Goal: Task Accomplishment & Management: Complete application form

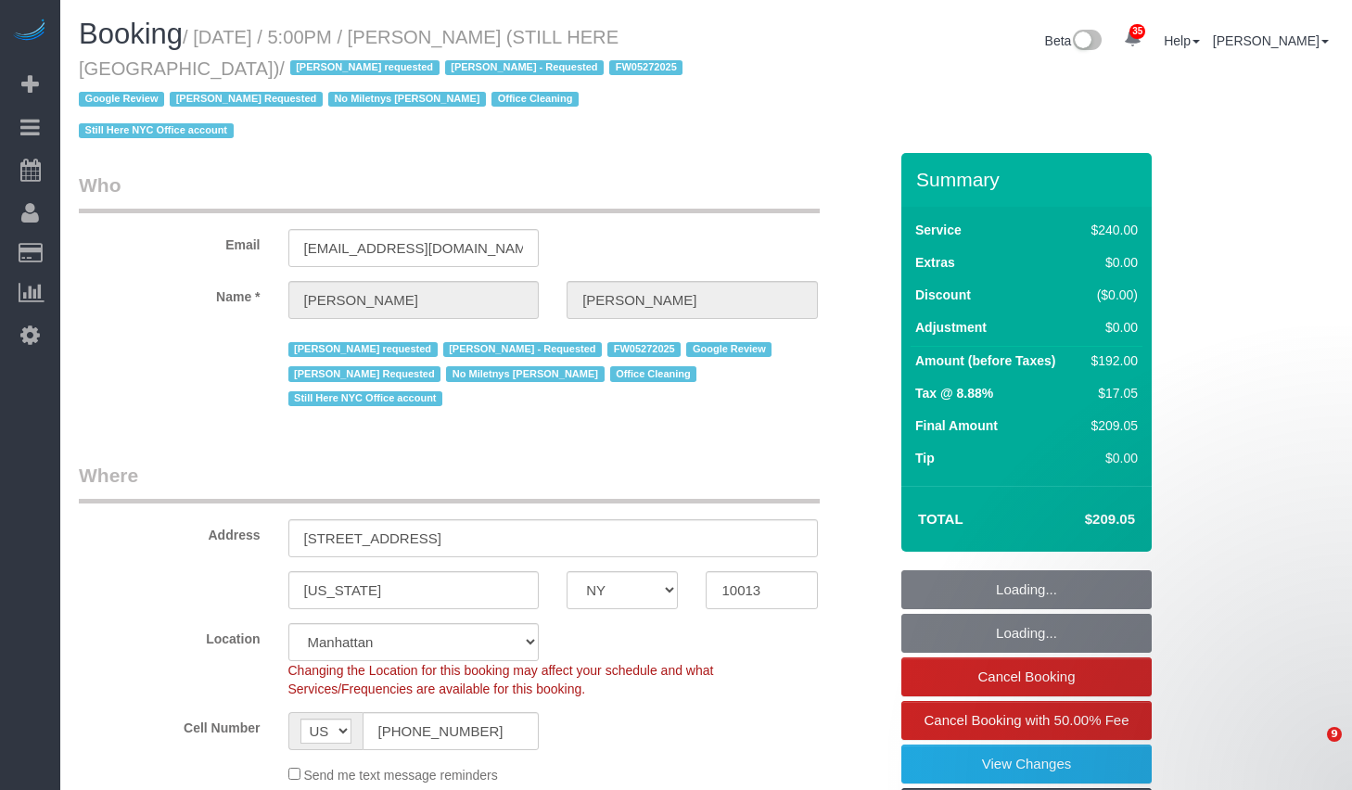
select select "NY"
select select "180"
select select "spot1"
select select "number:89"
select select "number:90"
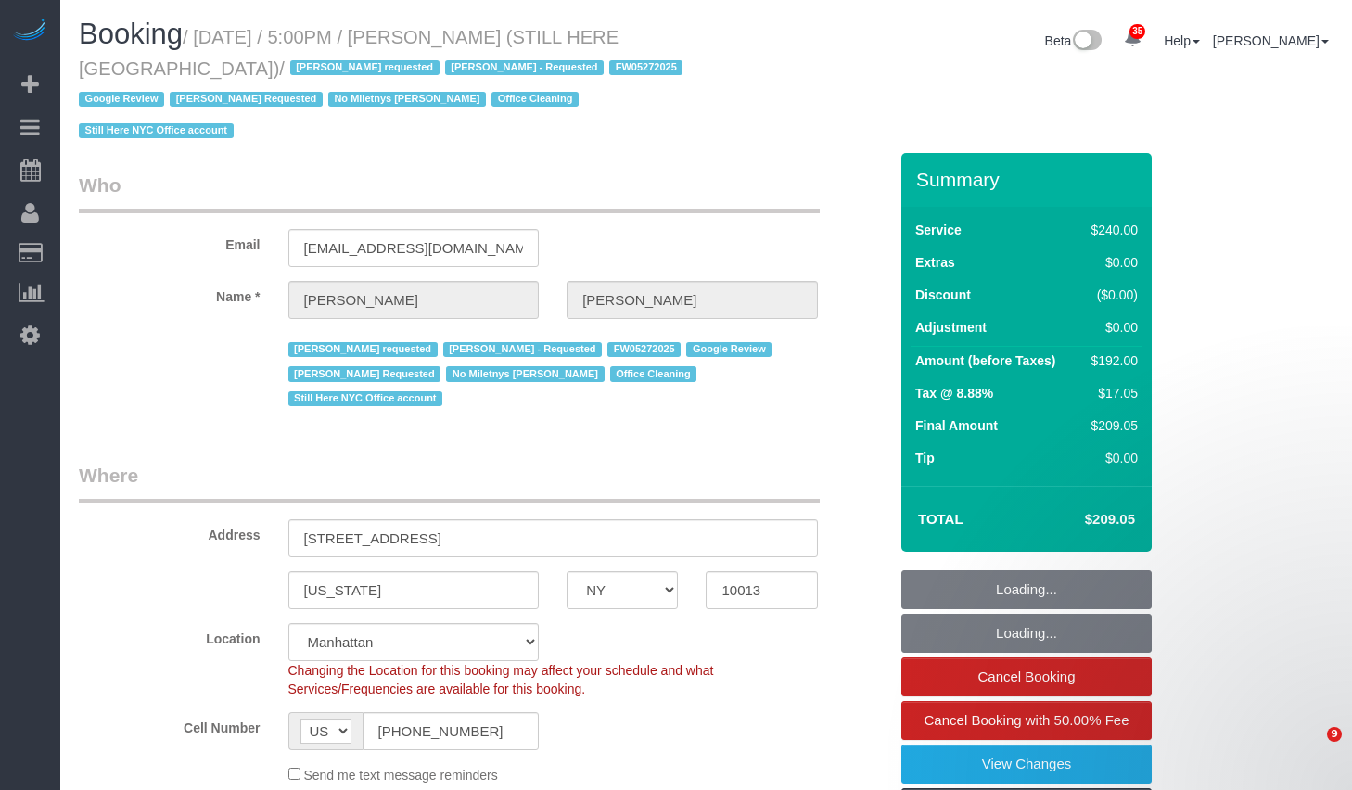
select select "number:15"
select select "number:5"
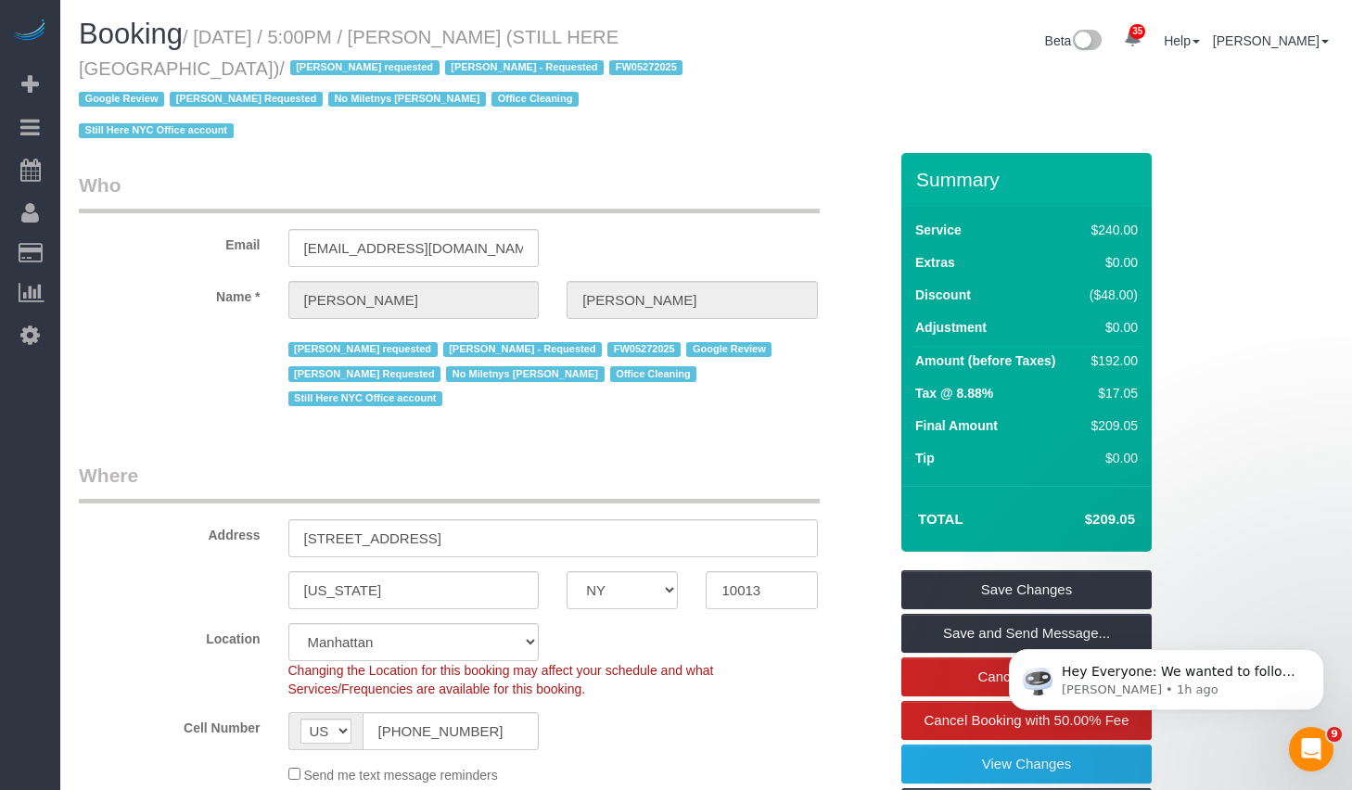
drag, startPoint x: 211, startPoint y: 38, endPoint x: 175, endPoint y: 76, distance: 52.5
click at [175, 76] on small "/ October 07, 2025 / 5:00PM / William Jewkes (STILL HERE NYC) / Ana Araujo requ…" at bounding box center [383, 84] width 609 height 115
copy small "October 07, 2025 / 5:00PM / William Jewkes (STILL HERE NYC)"
click at [502, 712] on input "(802) 238-3032" at bounding box center [450, 731] width 177 height 38
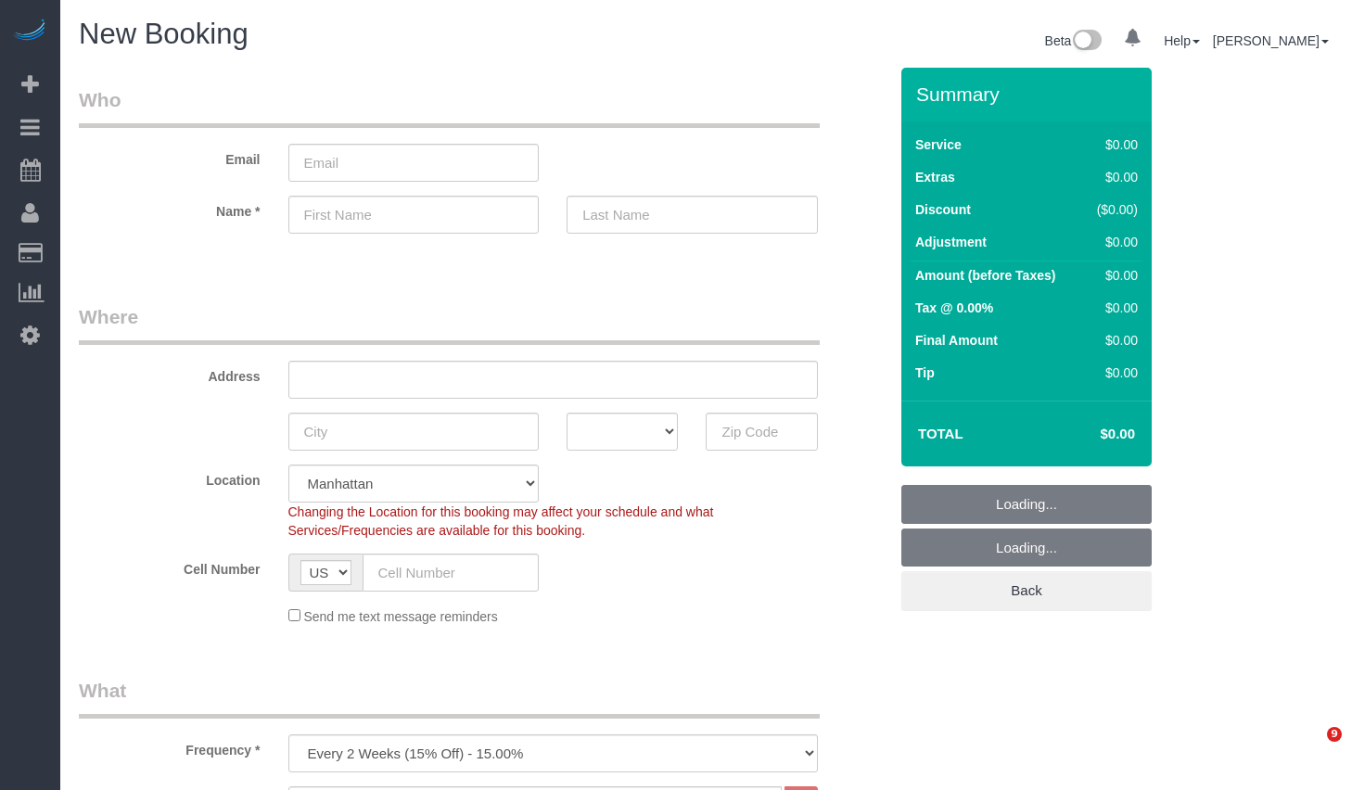
select select "number:89"
select select "number:90"
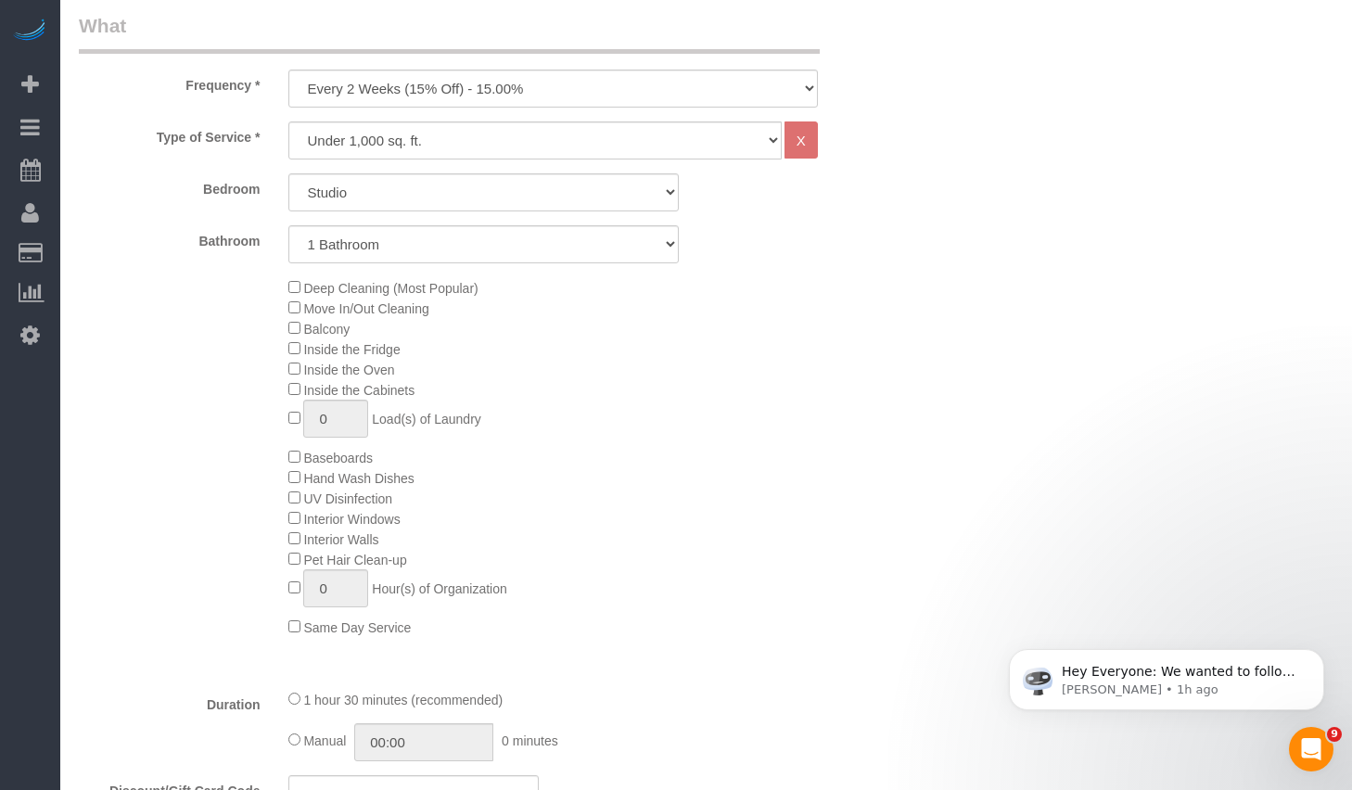
scroll to position [443, 0]
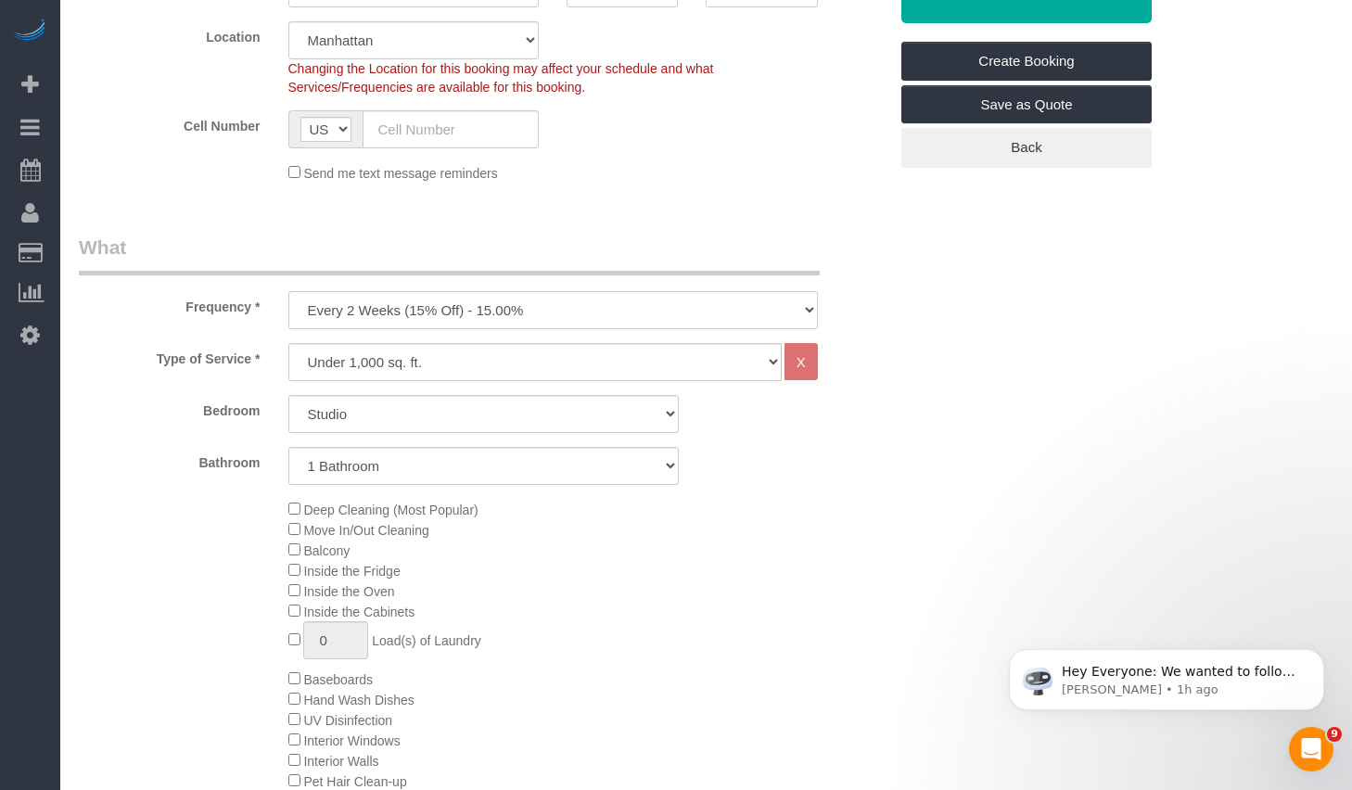
click at [473, 316] on select "One Time Weekly (20% Off) - 20.00% Every 2 Weeks (15% Off) - 15.00% Every 4 Wee…" at bounding box center [552, 310] width 529 height 38
select select "object:1029"
click at [288, 291] on select "One Time Weekly (20% Off) - 20.00% Every 2 Weeks (15% Off) - 15.00% Every 4 Wee…" at bounding box center [552, 310] width 529 height 38
click at [394, 412] on select "Studio 1 Bedroom 2 Bedrooms 3 Bedrooms" at bounding box center [483, 414] width 390 height 38
select select "2"
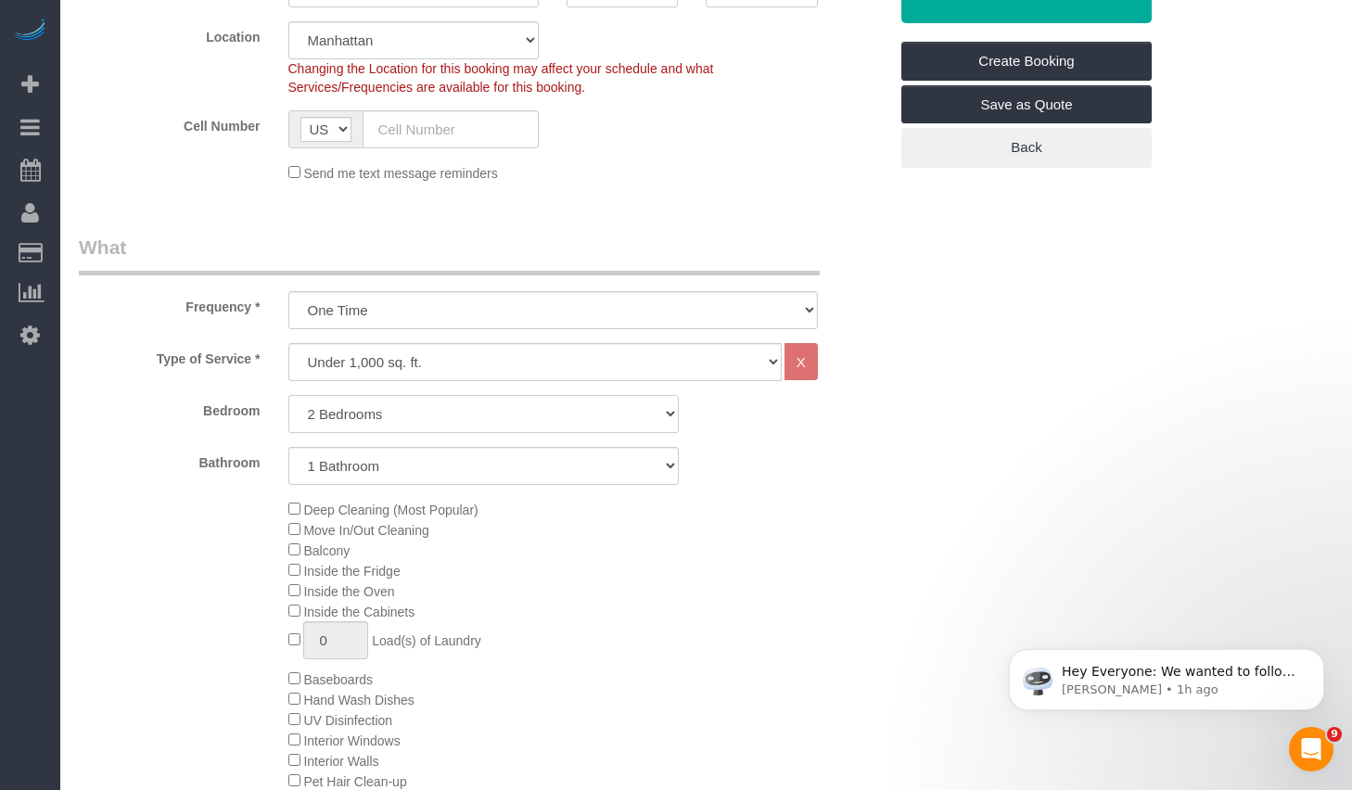
click at [288, 395] on select "Studio 1 Bedroom 2 Bedrooms 3 Bedrooms" at bounding box center [483, 414] width 390 height 38
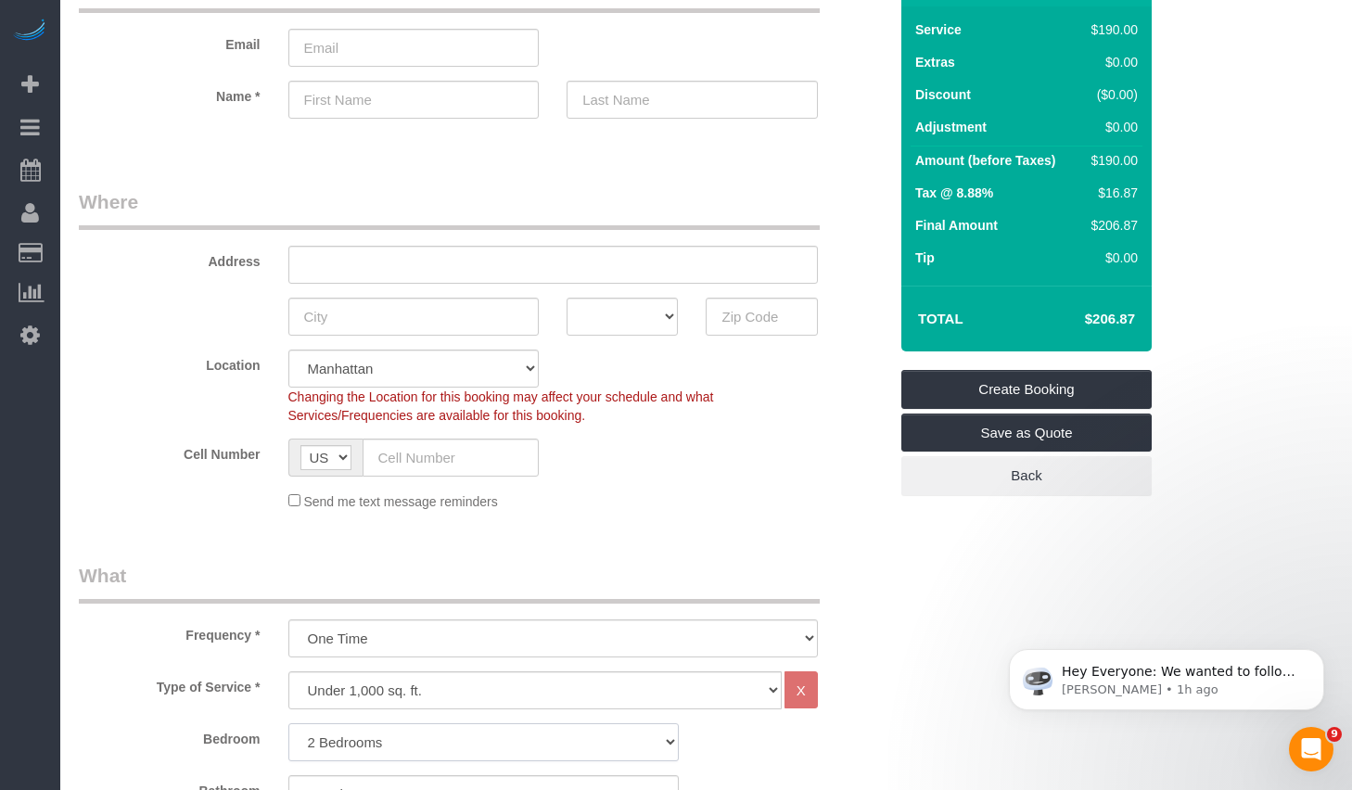
scroll to position [0, 0]
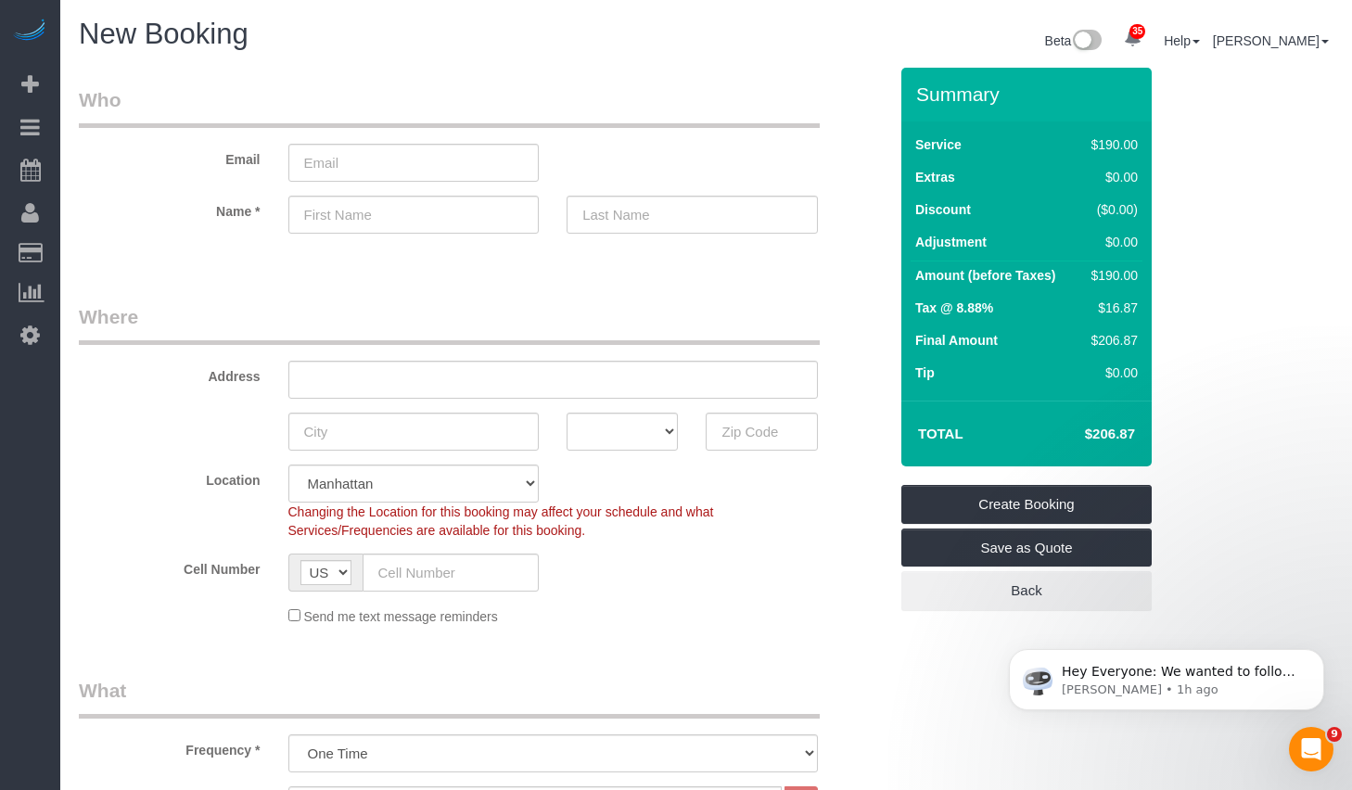
drag, startPoint x: 1080, startPoint y: 425, endPoint x: 1140, endPoint y: 434, distance: 61.0
click at [1140, 434] on td "$206.87" at bounding box center [1082, 434] width 121 height 46
copy h4 "$206.87"
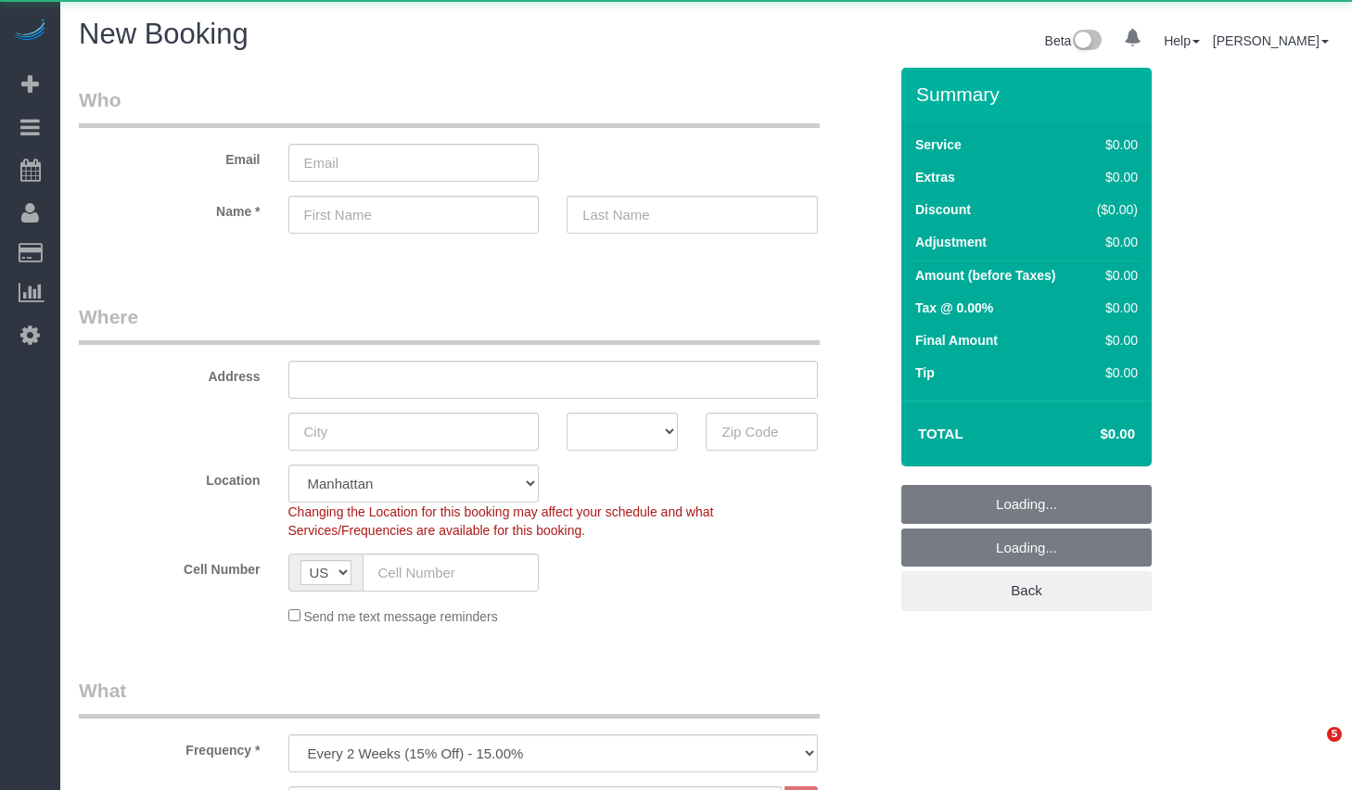
select select "number:89"
select select "number:90"
